Goal: Find specific page/section: Find specific page/section

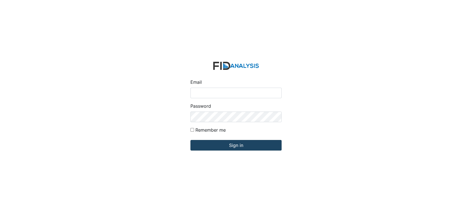
type input "[EMAIL_ADDRESS][DOMAIN_NAME]"
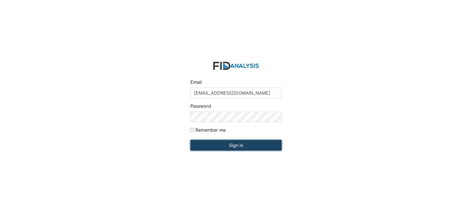
click at [231, 145] on input "Sign in" at bounding box center [235, 145] width 91 height 11
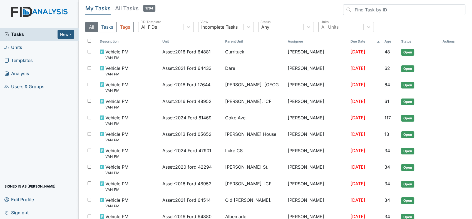
click at [335, 24] on div "All Units" at bounding box center [329, 27] width 17 height 7
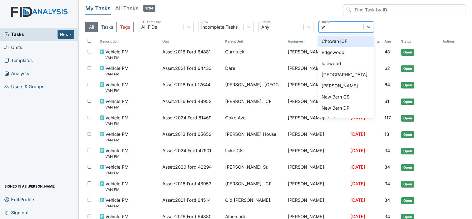
type input "wi"
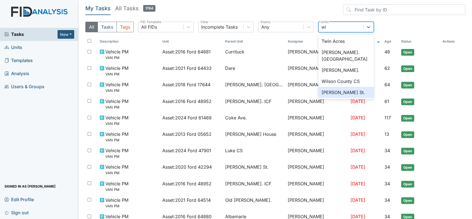
click at [328, 87] on div "[PERSON_NAME] St." at bounding box center [346, 92] width 56 height 11
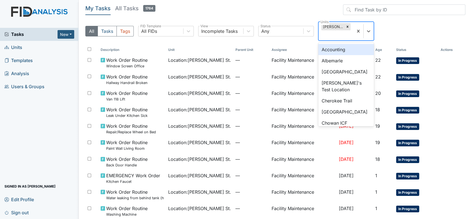
click at [329, 26] on div "[PERSON_NAME] St." at bounding box center [332, 26] width 23 height 7
click at [335, 28] on div "[PERSON_NAME] St." at bounding box center [332, 26] width 23 height 7
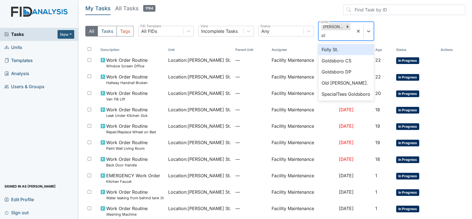
type input "old"
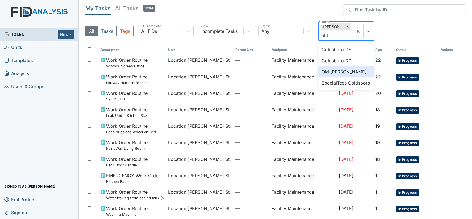
click at [338, 71] on div "Old [PERSON_NAME]." at bounding box center [346, 71] width 56 height 11
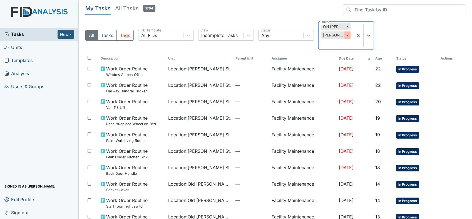
click at [346, 35] on icon at bounding box center [348, 35] width 4 height 4
